Goal: Task Accomplishment & Management: Manage account settings

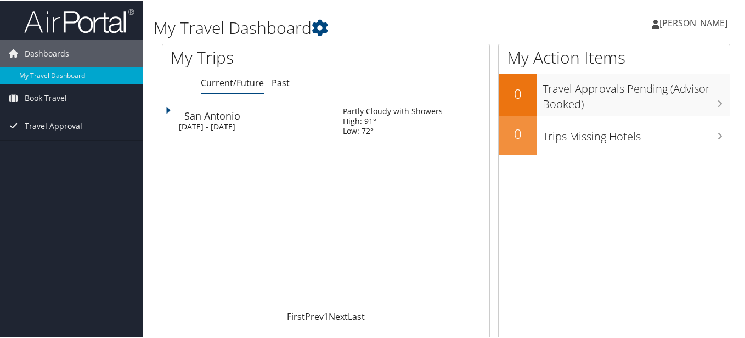
click at [250, 117] on div "San Antonio" at bounding box center [258, 115] width 148 height 10
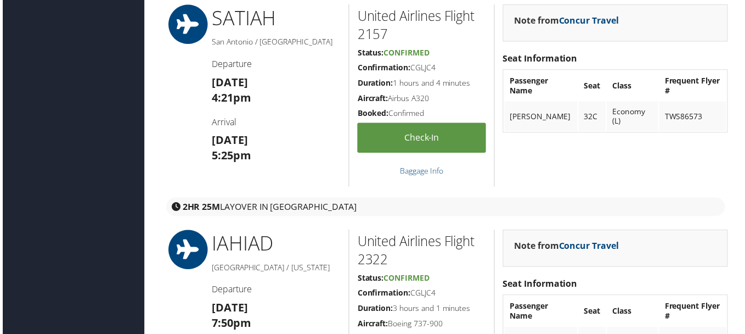
scroll to position [757, 0]
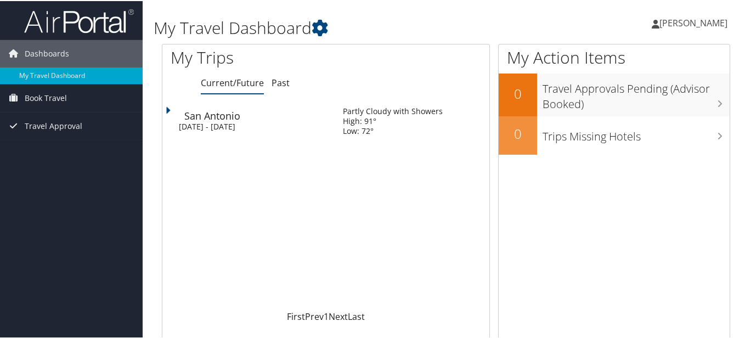
click at [232, 116] on div "San Antonio" at bounding box center [258, 115] width 148 height 10
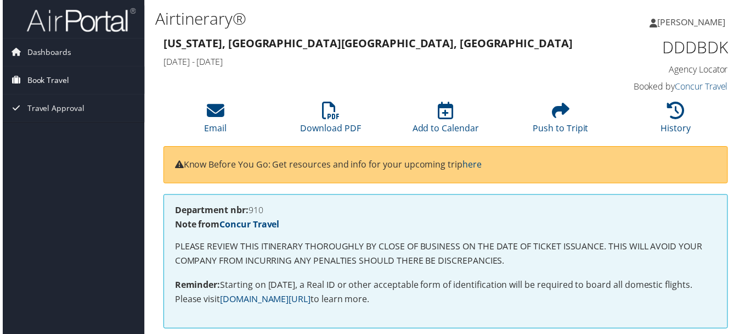
click at [54, 76] on span "Book Travel" at bounding box center [46, 80] width 42 height 27
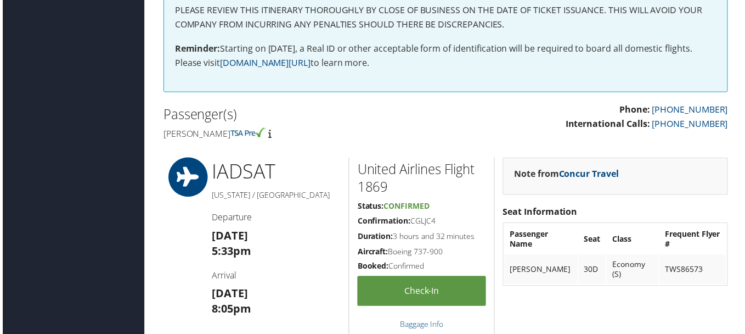
scroll to position [235, 0]
